Goal: Check status: Check status

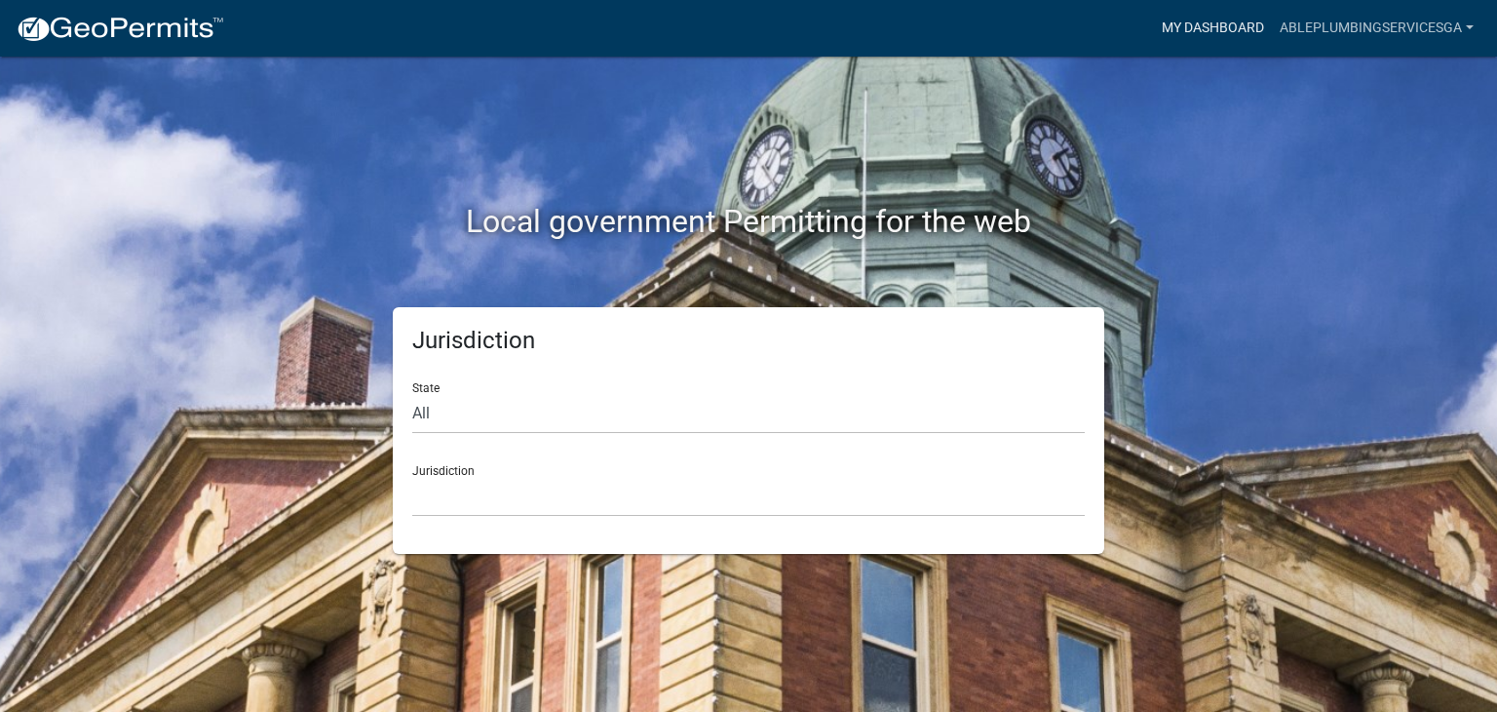
click at [1233, 23] on link "My Dashboard" at bounding box center [1213, 28] width 118 height 37
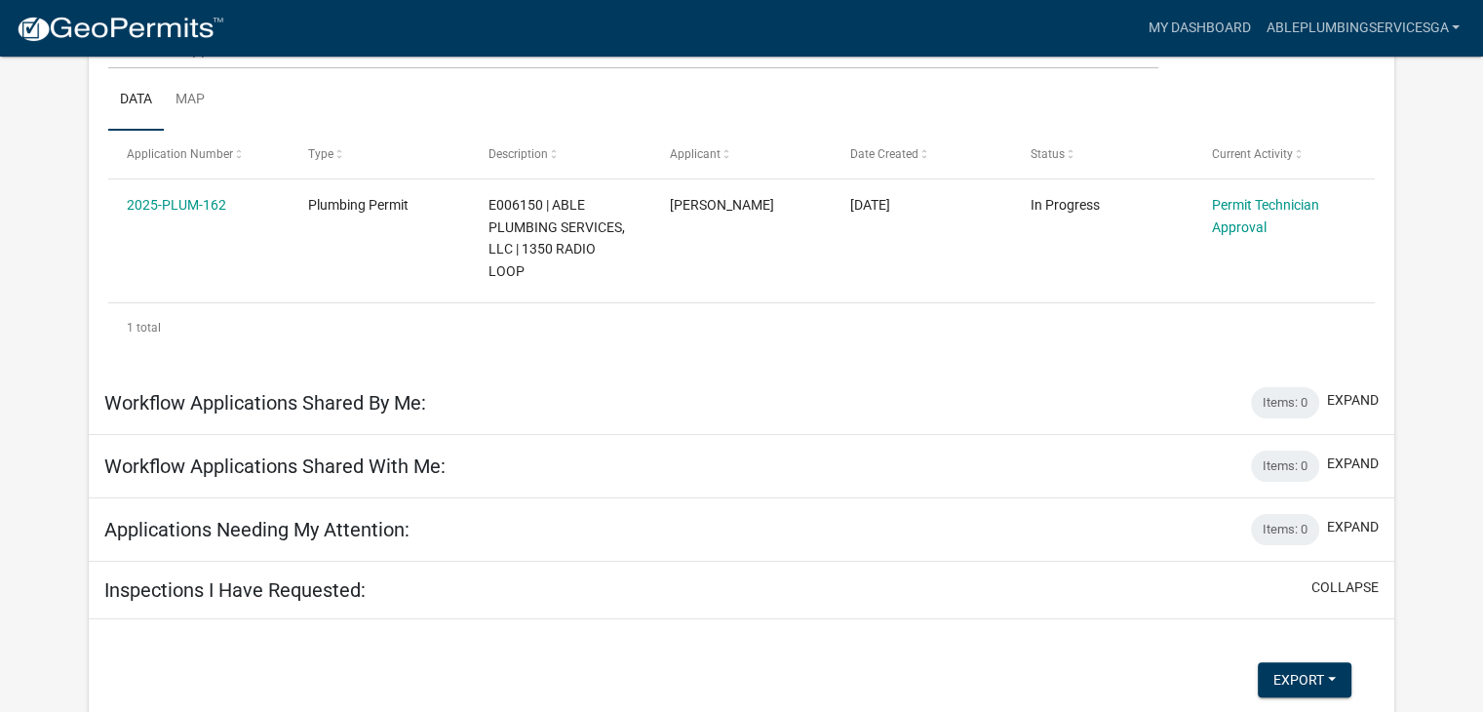
scroll to position [197, 0]
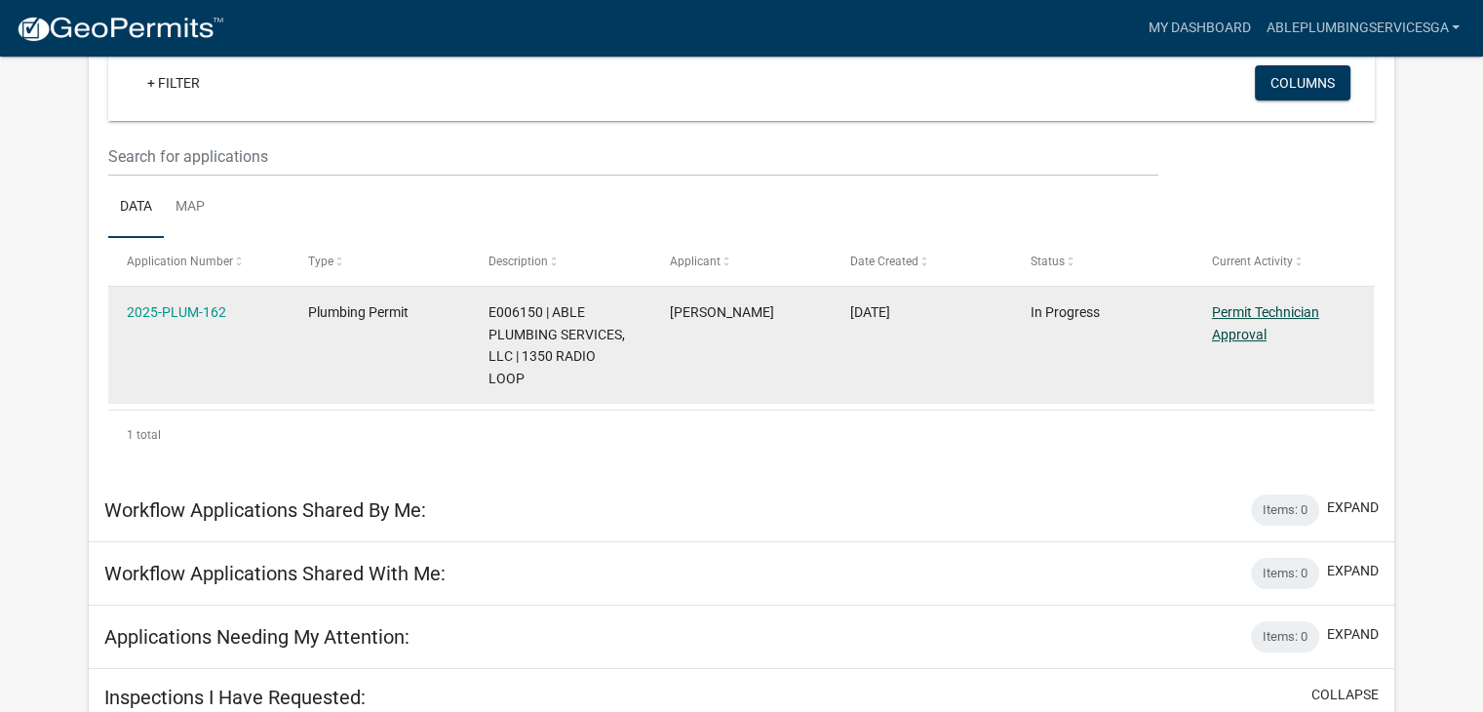
click at [1230, 328] on link "Permit Technician Approval" at bounding box center [1265, 323] width 107 height 38
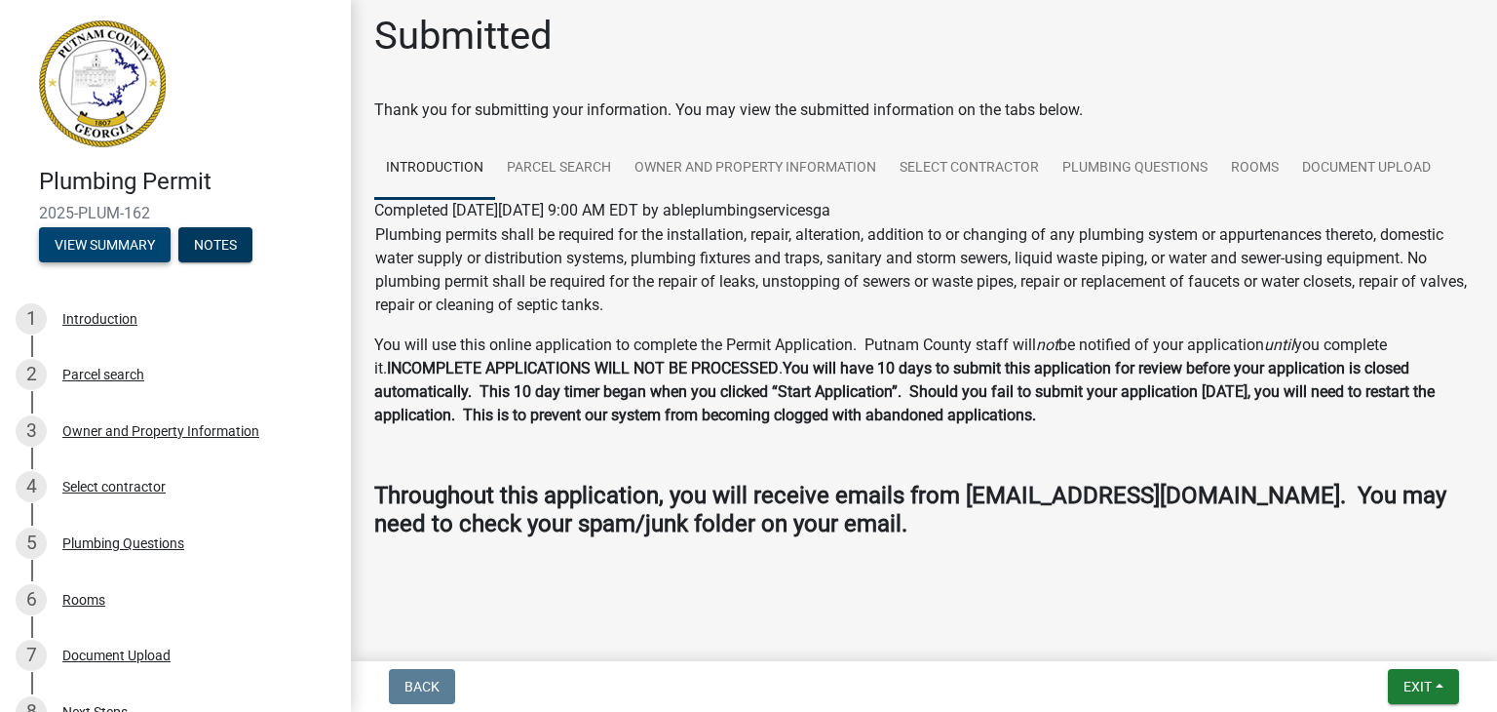
click at [107, 248] on button "View Summary" at bounding box center [105, 244] width 132 height 35
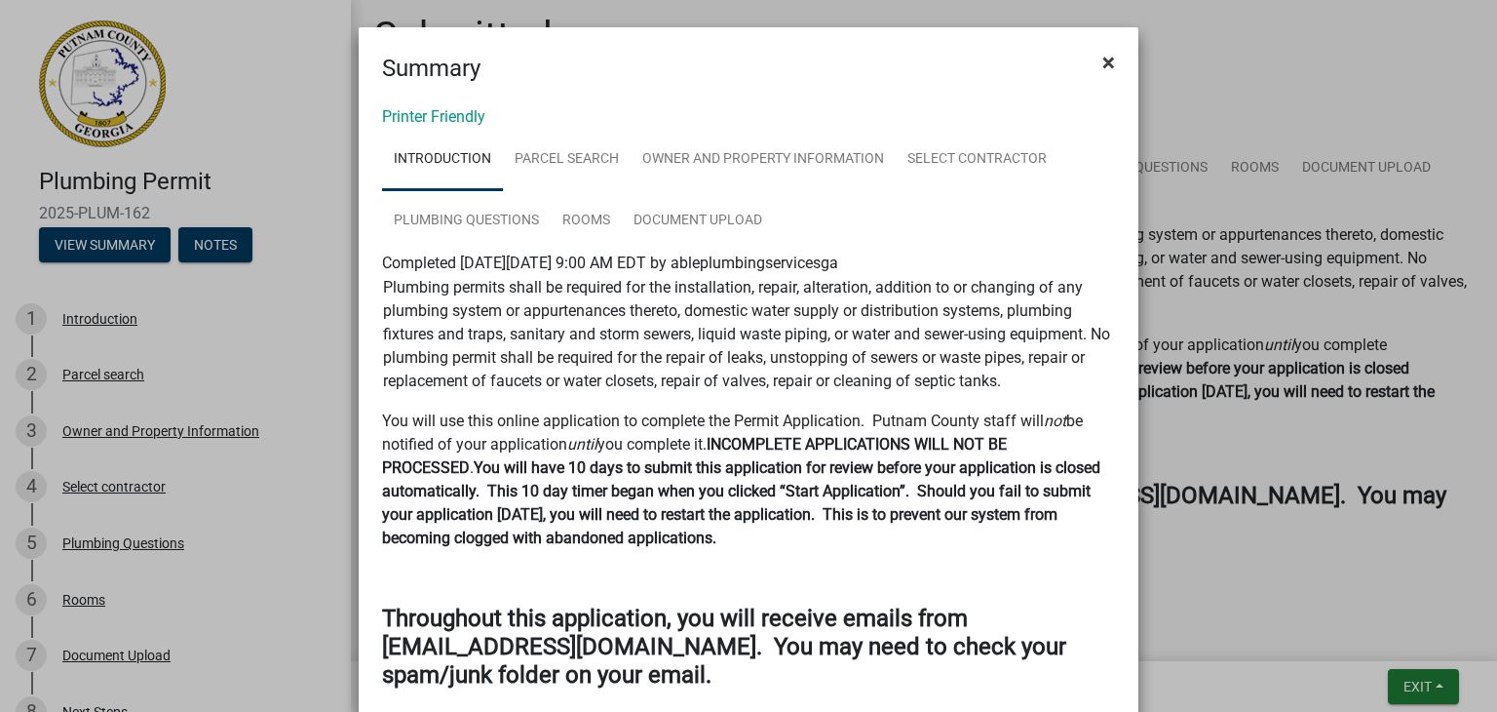
click at [1104, 58] on span "×" at bounding box center [1109, 62] width 13 height 27
